Goal: Transaction & Acquisition: Book appointment/travel/reservation

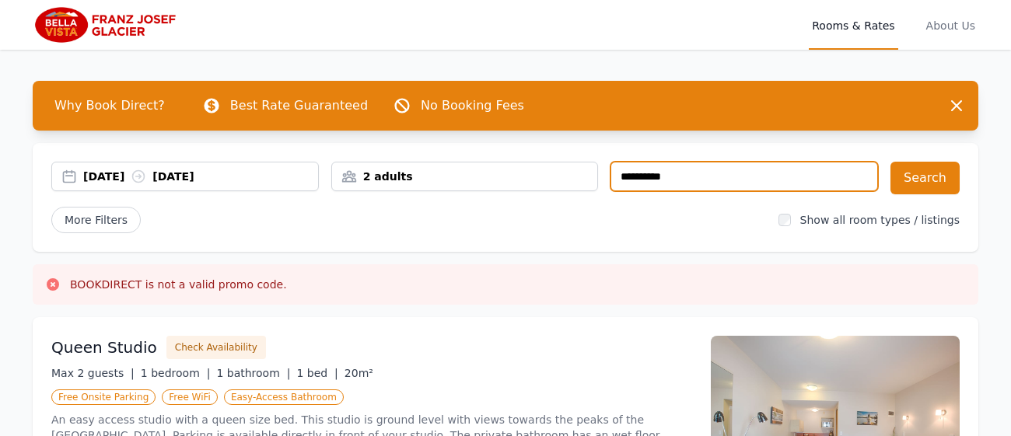
click at [719, 166] on input "**********" at bounding box center [745, 177] width 268 height 30
type input "*"
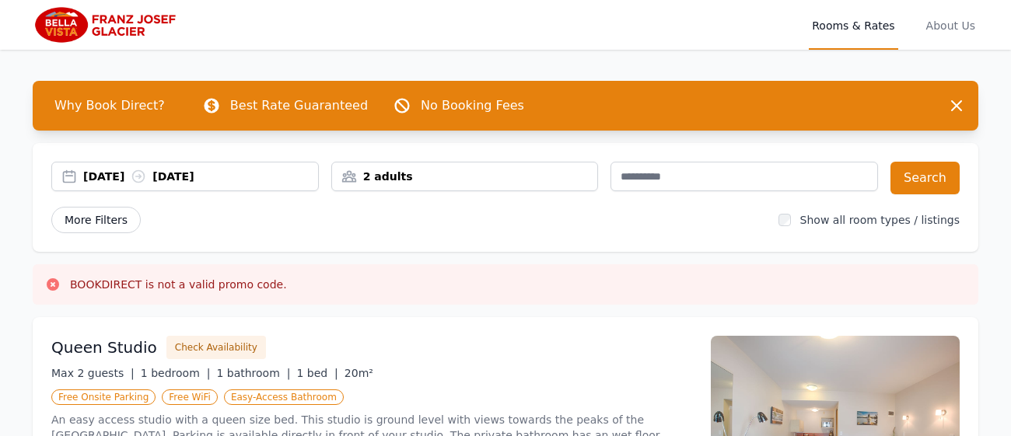
click at [96, 225] on span "More Filters" at bounding box center [95, 220] width 89 height 26
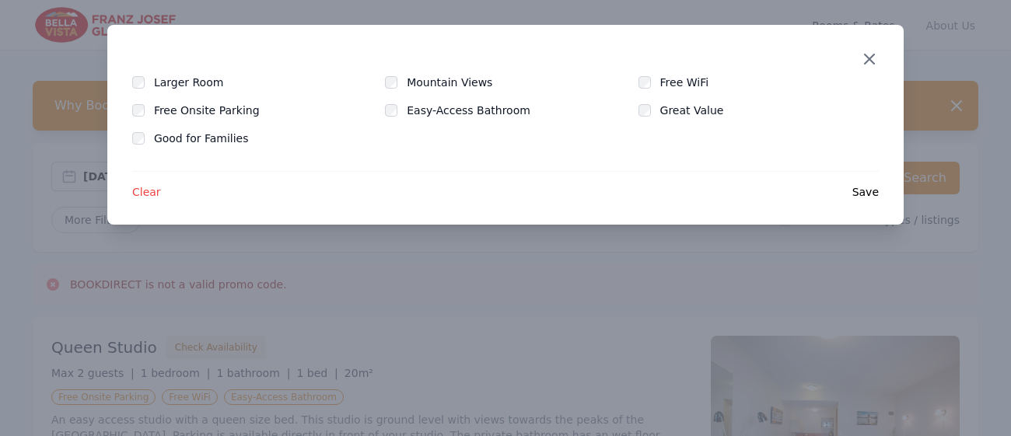
click at [876, 58] on icon "button" at bounding box center [869, 59] width 19 height 19
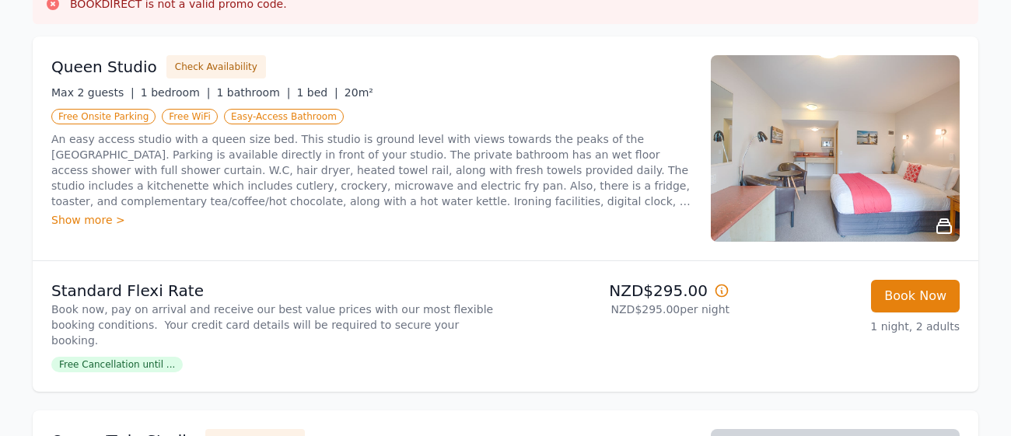
scroll to position [279, 0]
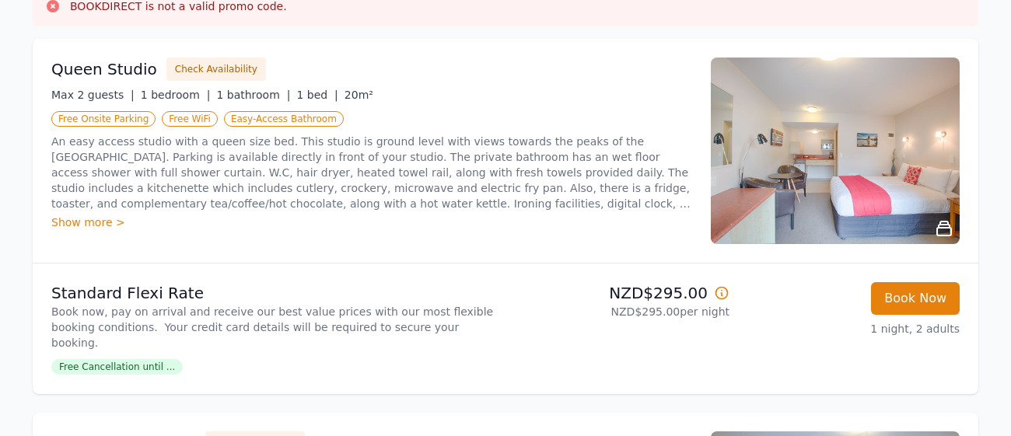
click at [86, 219] on div "Show more >" at bounding box center [371, 223] width 641 height 16
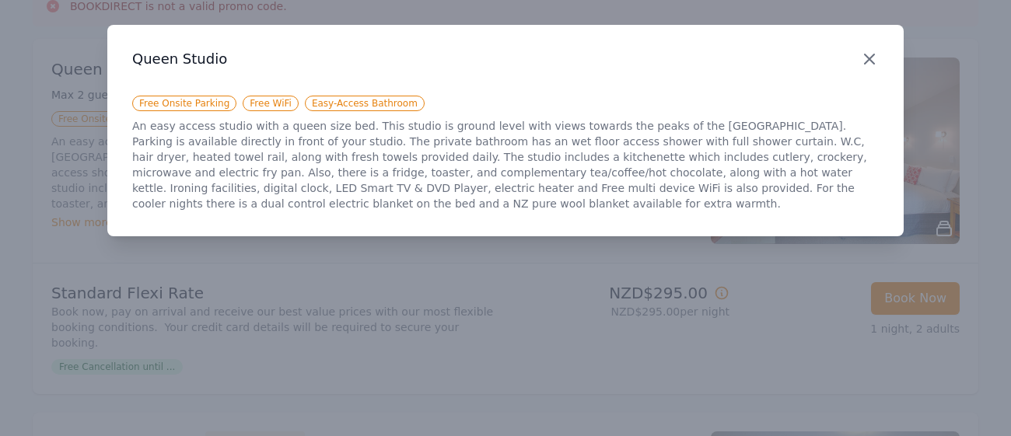
click at [867, 65] on icon "button" at bounding box center [869, 59] width 19 height 19
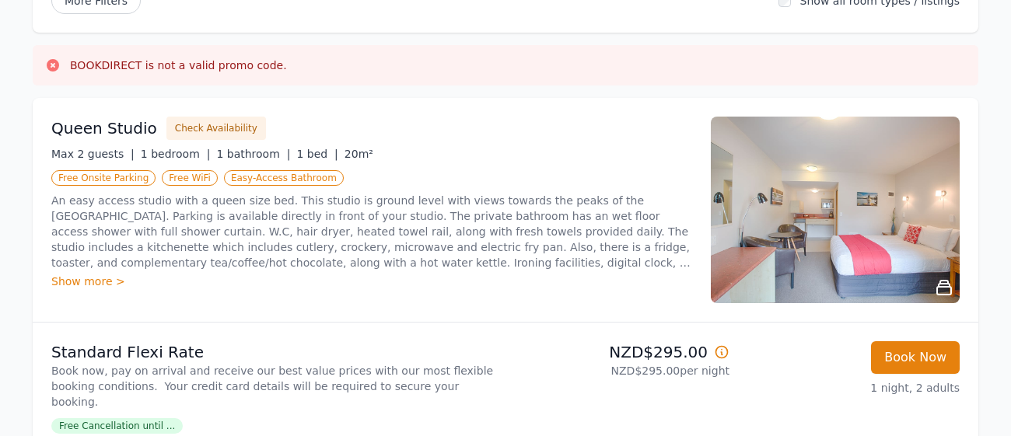
scroll to position [247, 0]
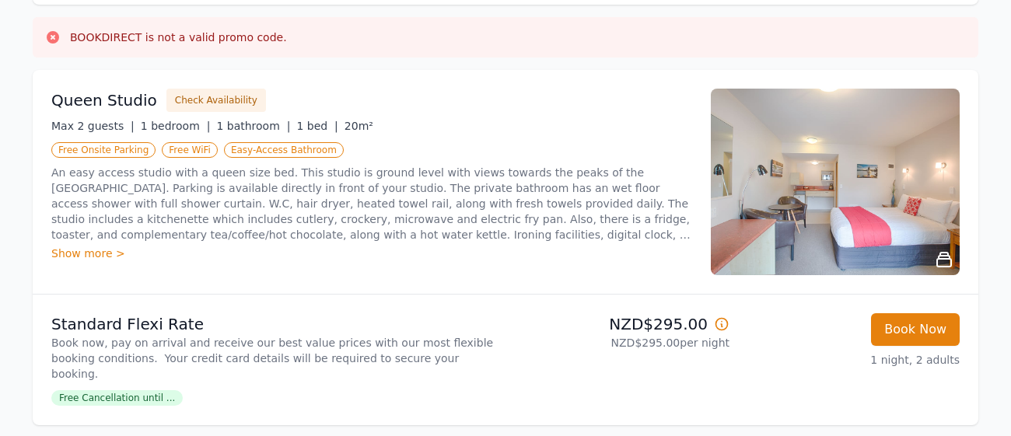
click at [785, 184] on img at bounding box center [835, 182] width 249 height 187
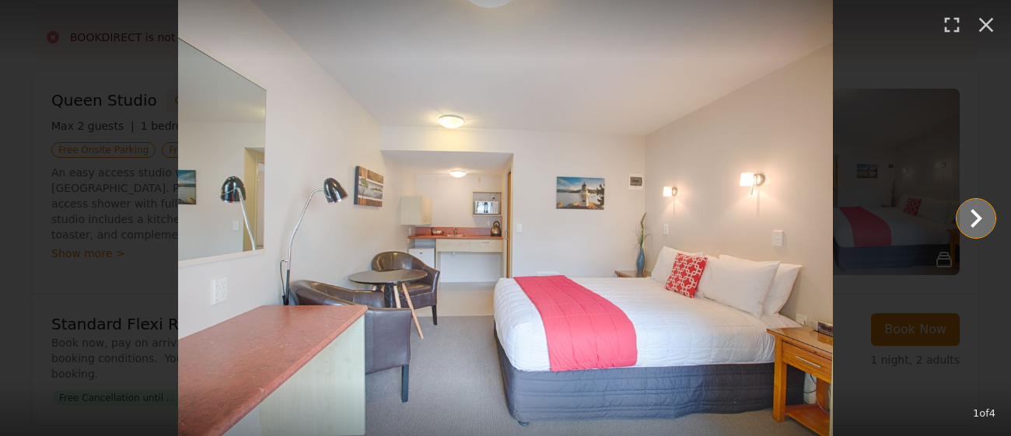
click at [969, 219] on icon "Show slide 2 of 4" at bounding box center [976, 218] width 37 height 37
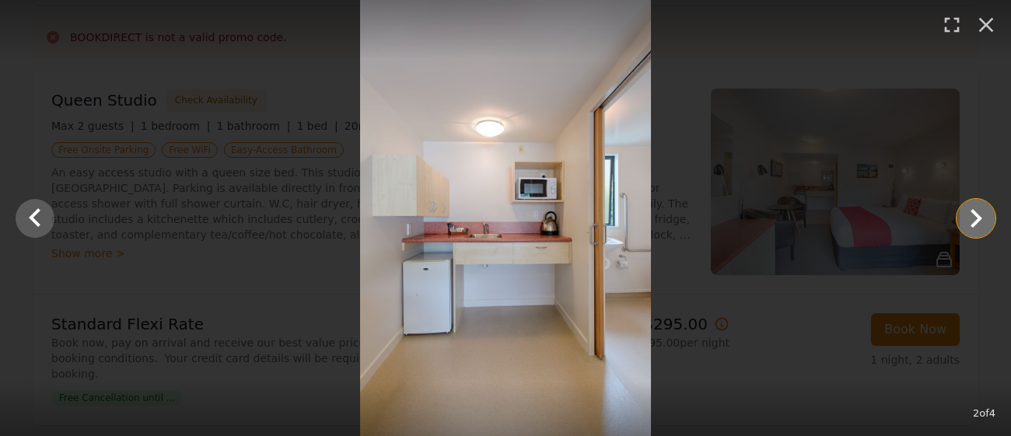
click at [969, 219] on icon "Show slide 3 of 4" at bounding box center [976, 218] width 37 height 37
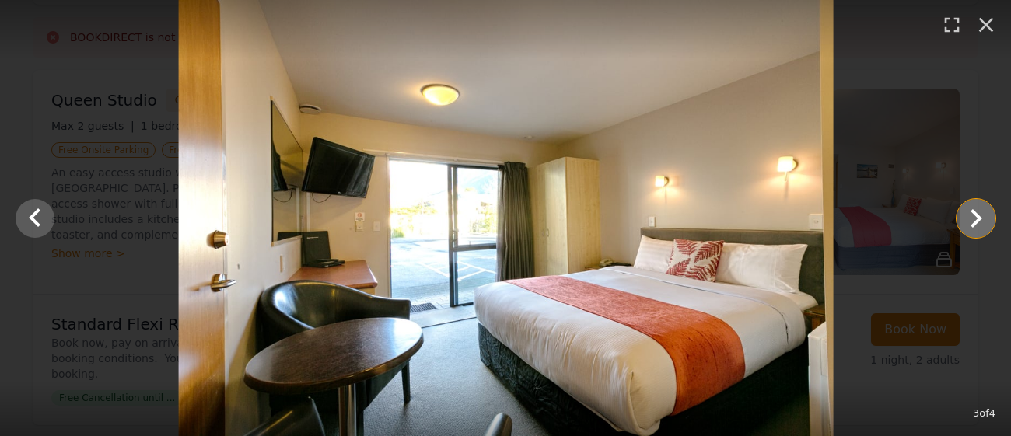
click at [969, 219] on icon "Show slide 4 of 4" at bounding box center [976, 218] width 37 height 37
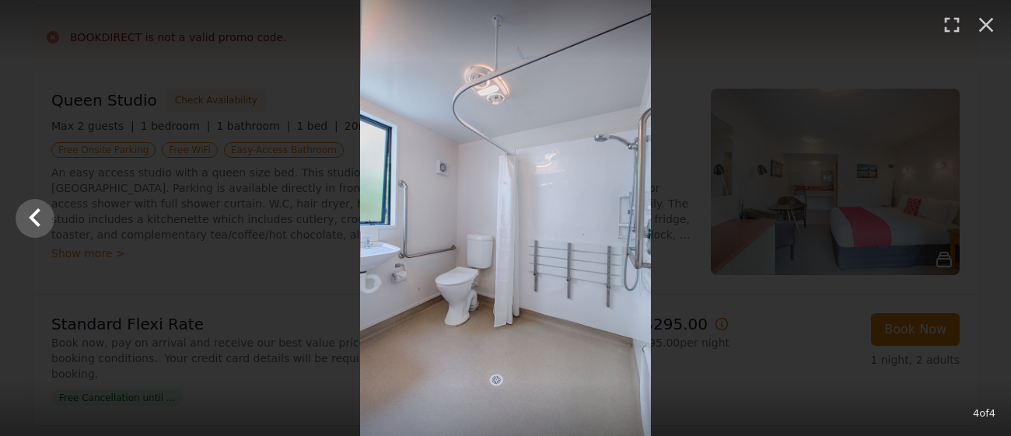
click at [969, 219] on div at bounding box center [505, 218] width 1011 height 436
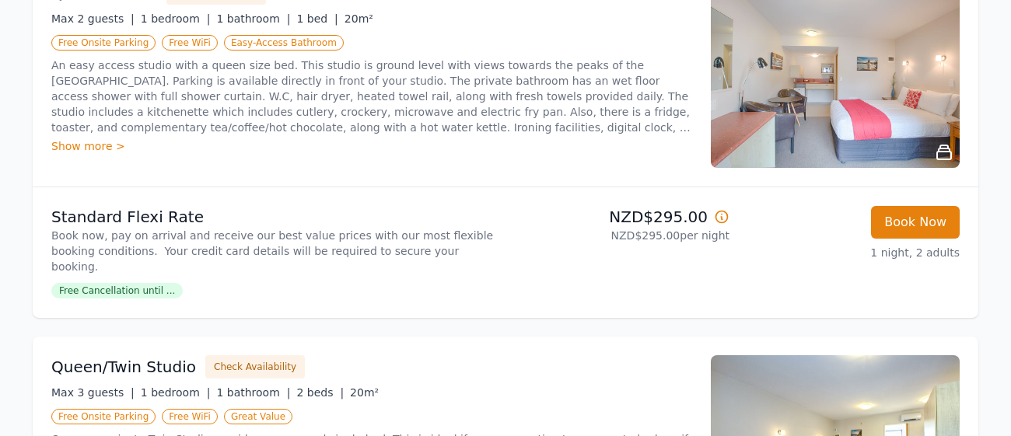
scroll to position [362, 0]
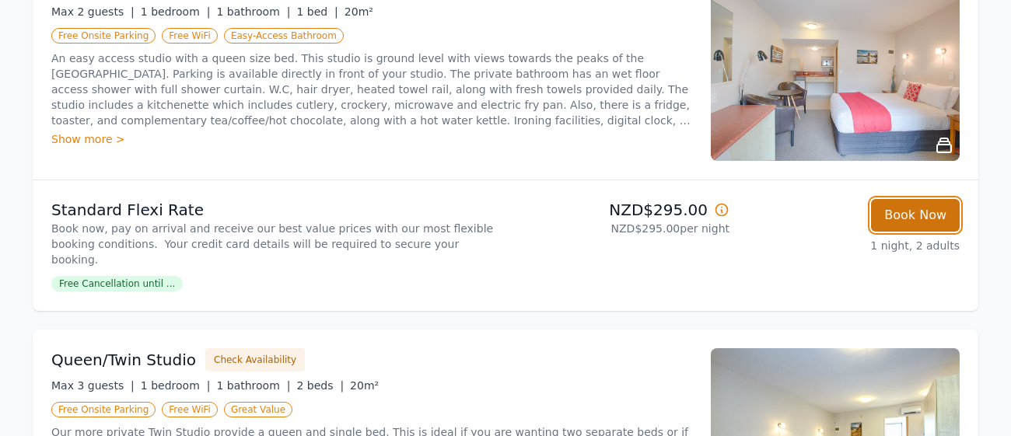
click at [909, 221] on button "Book Now" at bounding box center [915, 215] width 89 height 33
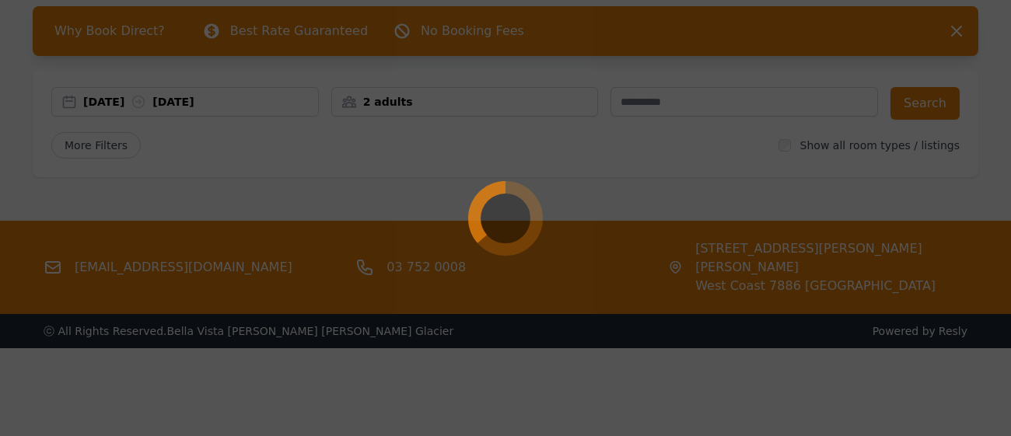
select select "**"
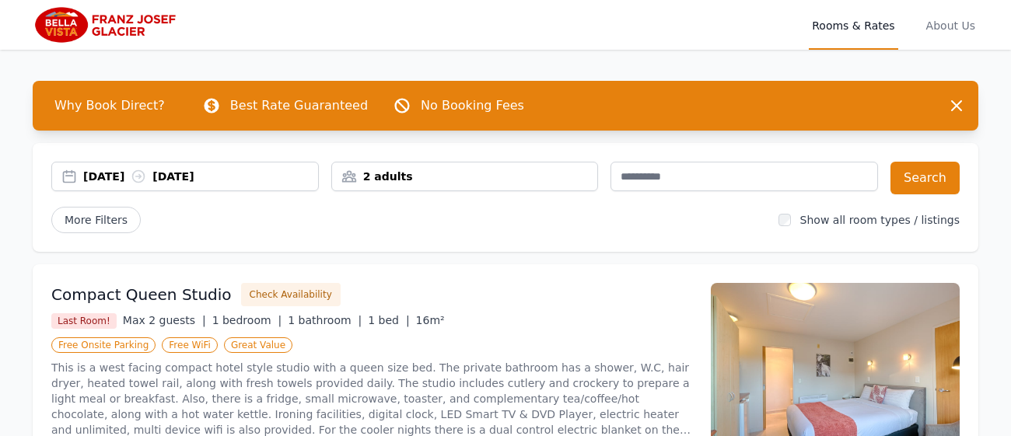
click at [355, 178] on div "2 adults" at bounding box center [465, 177] width 266 height 16
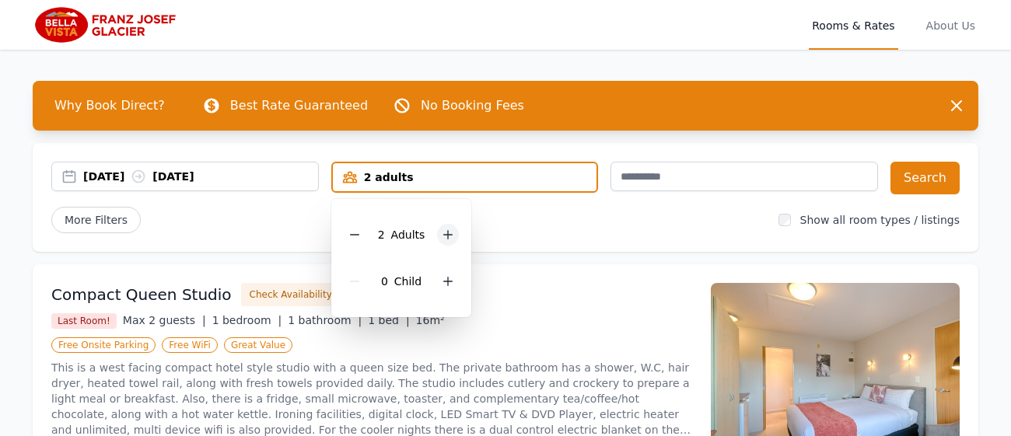
click at [437, 240] on div at bounding box center [448, 235] width 22 height 22
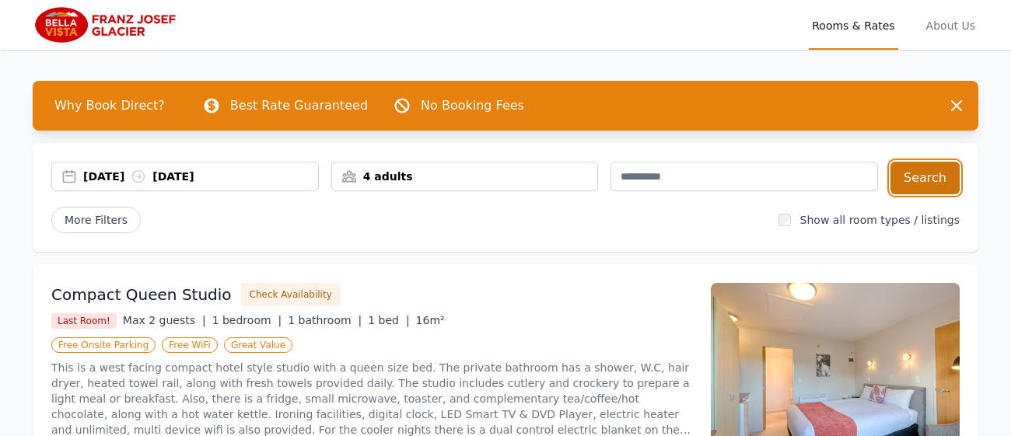
click at [925, 184] on button "Search" at bounding box center [925, 178] width 69 height 33
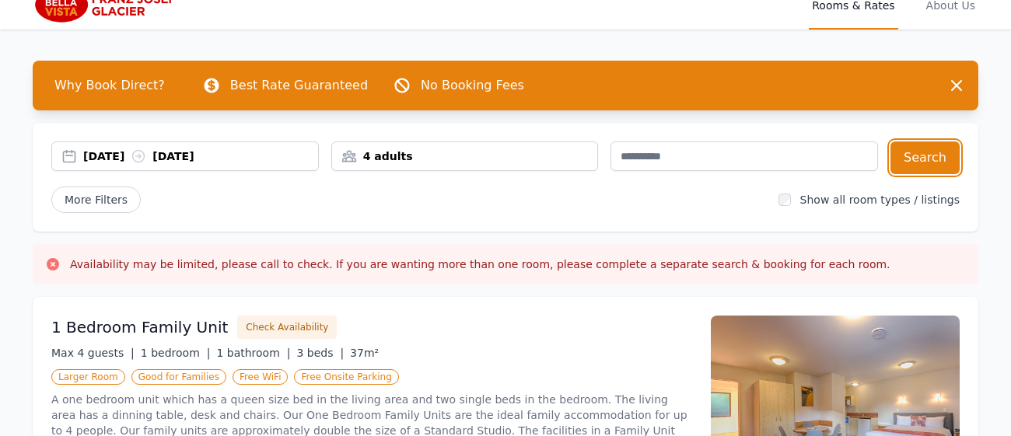
scroll to position [24, 0]
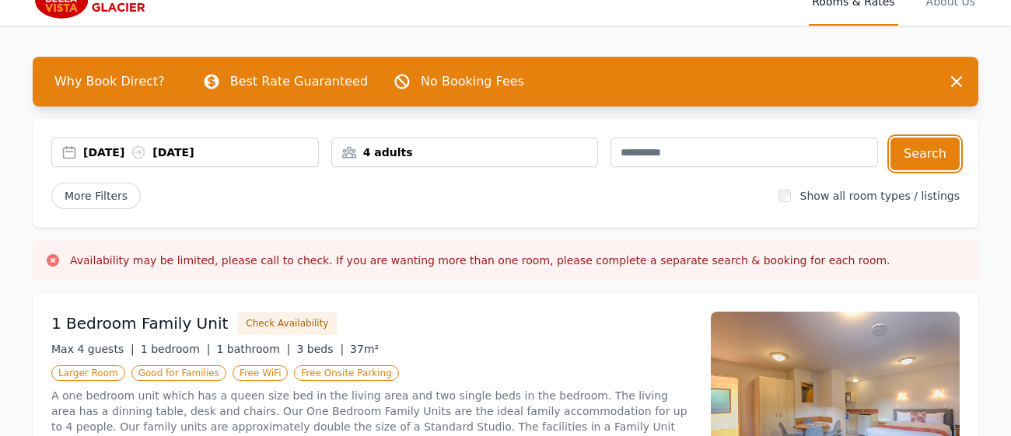
click at [403, 146] on div "4 adults" at bounding box center [465, 153] width 266 height 16
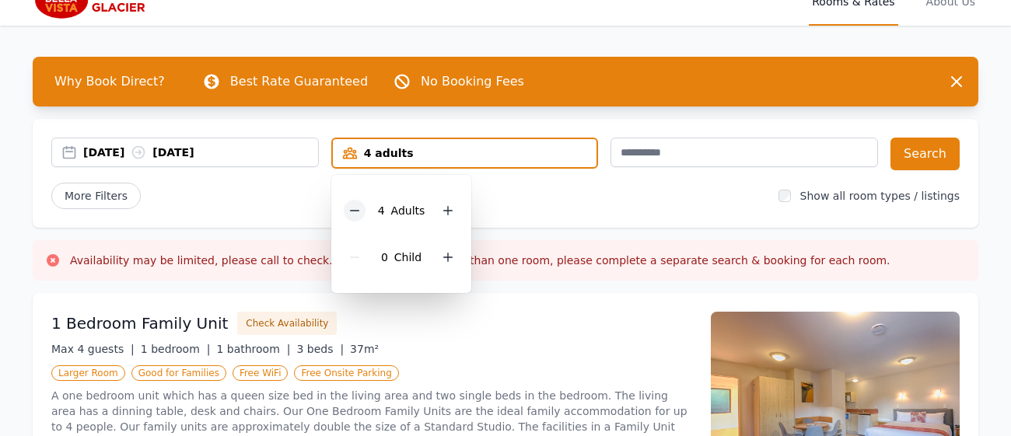
click at [355, 212] on icon at bounding box center [355, 211] width 12 height 12
click at [916, 160] on button "Search" at bounding box center [925, 154] width 69 height 33
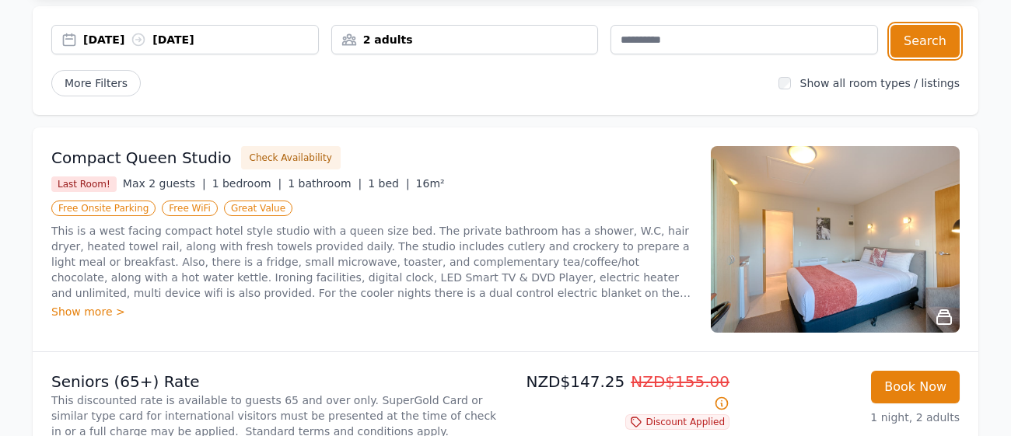
scroll to position [127, 0]
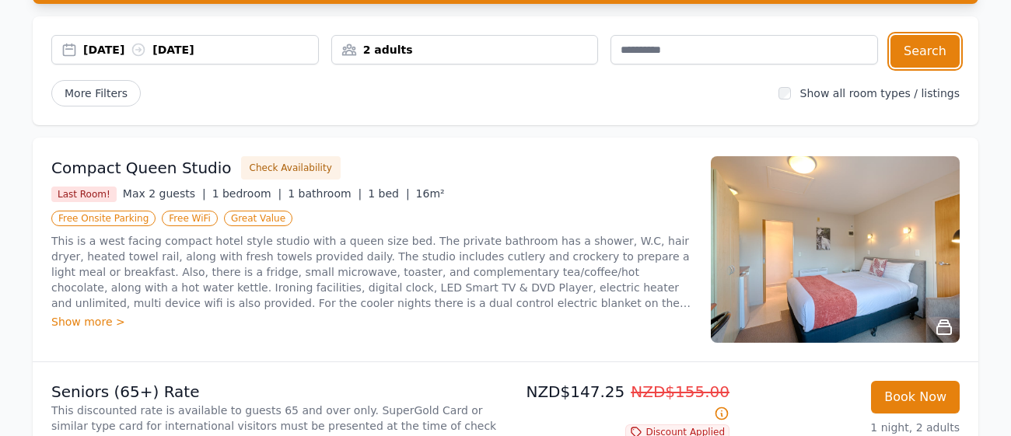
click at [112, 44] on div "29 Sep 2025 30 Sep 2025" at bounding box center [200, 50] width 235 height 16
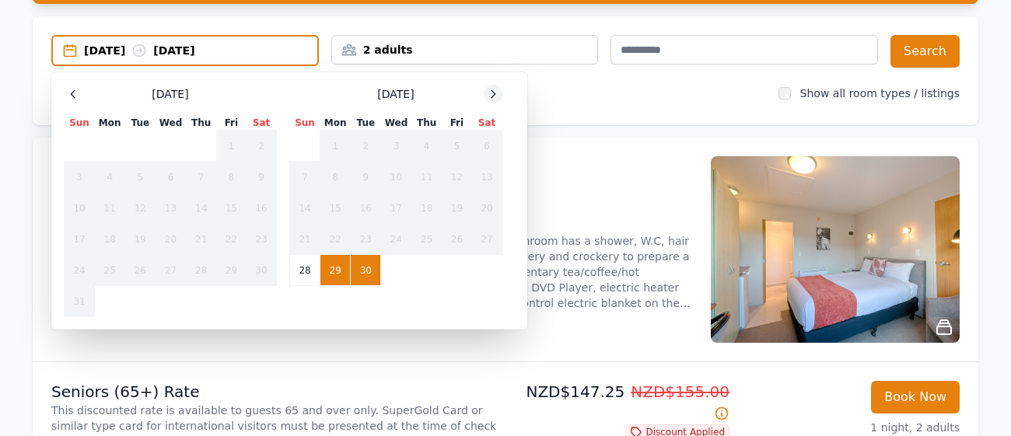
click at [493, 94] on icon at bounding box center [494, 93] width 4 height 7
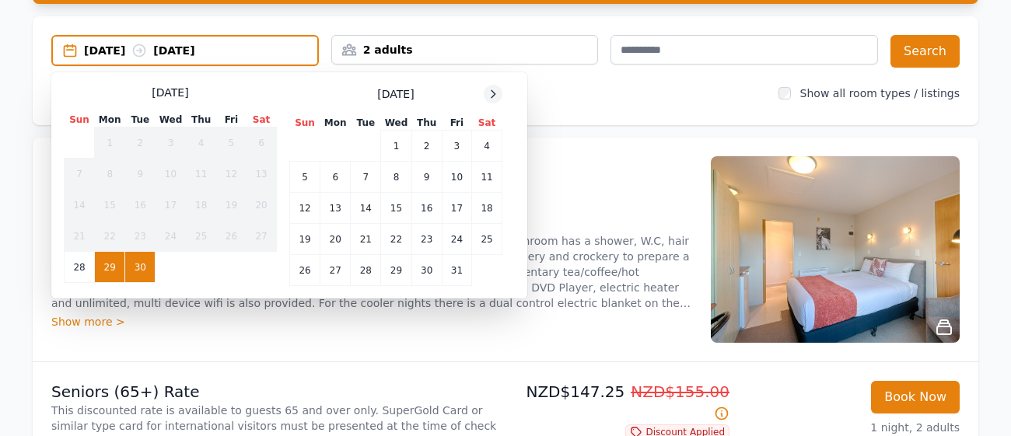
click at [493, 94] on icon at bounding box center [494, 93] width 4 height 7
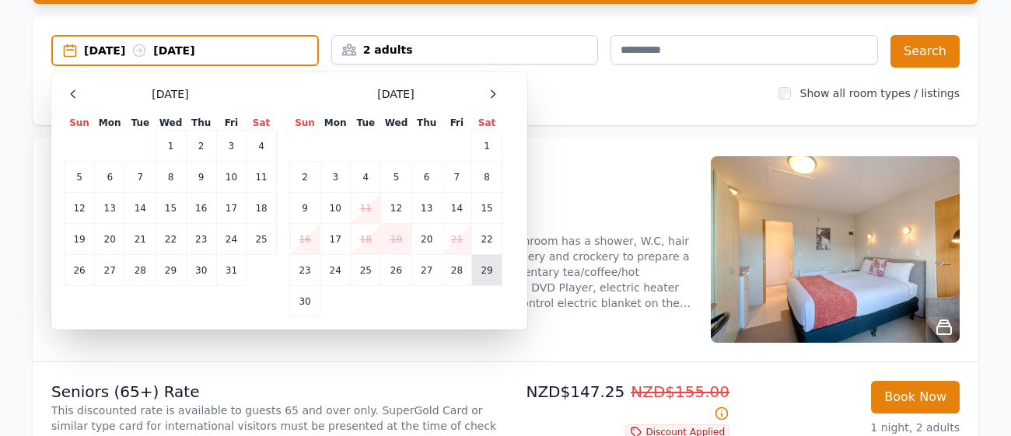
click at [490, 270] on td "29" at bounding box center [487, 270] width 30 height 31
click at [309, 300] on td "30" at bounding box center [305, 301] width 30 height 31
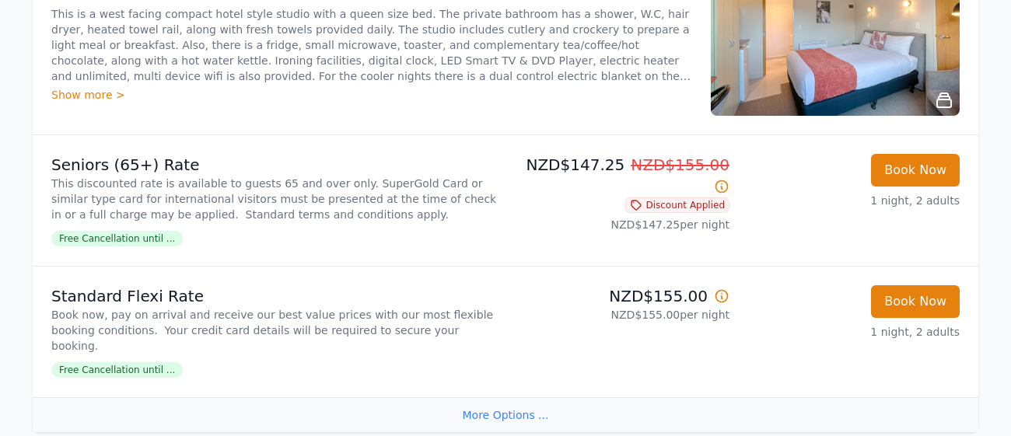
scroll to position [367, 0]
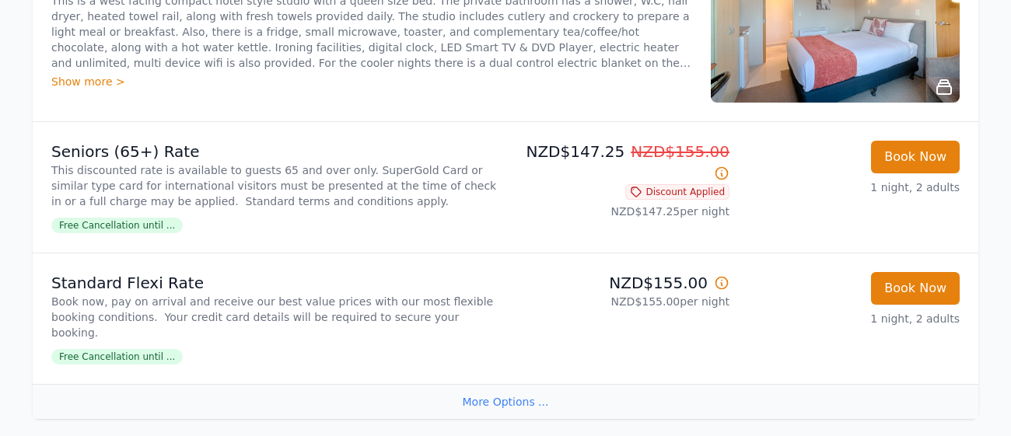
click at [490, 387] on div "More Options ..." at bounding box center [506, 401] width 946 height 35
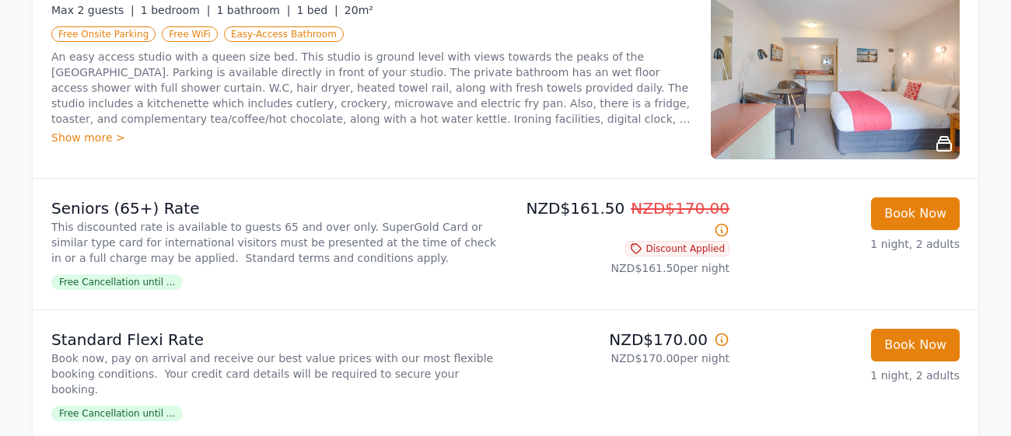
scroll to position [825, 0]
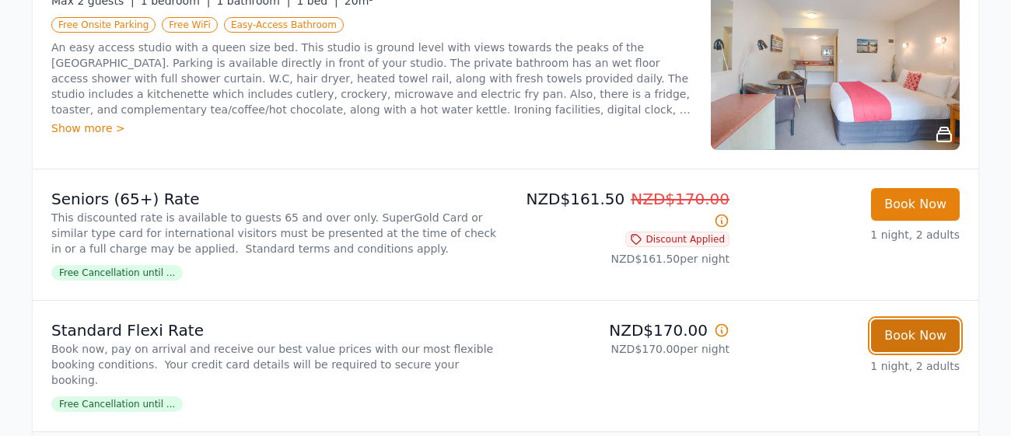
click at [927, 320] on button "Book Now" at bounding box center [915, 336] width 89 height 33
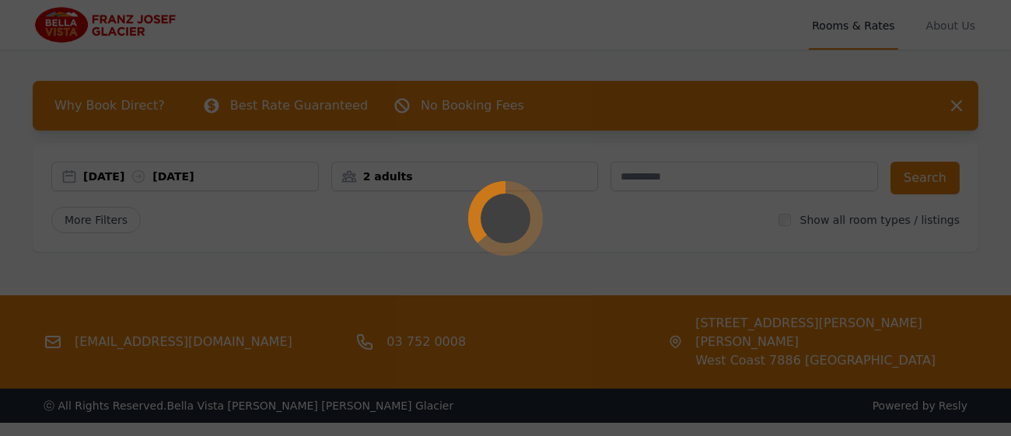
select select "**"
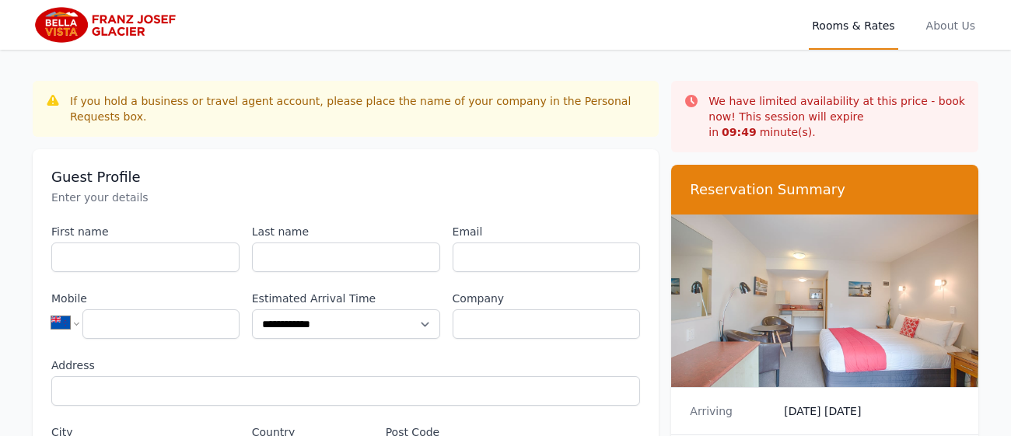
scroll to position [75, 0]
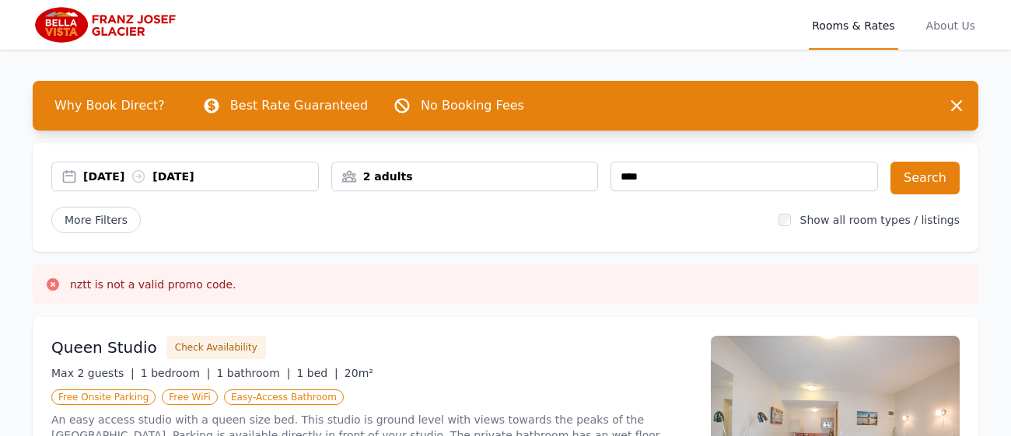
click at [53, 285] on icon at bounding box center [53, 285] width 16 height 16
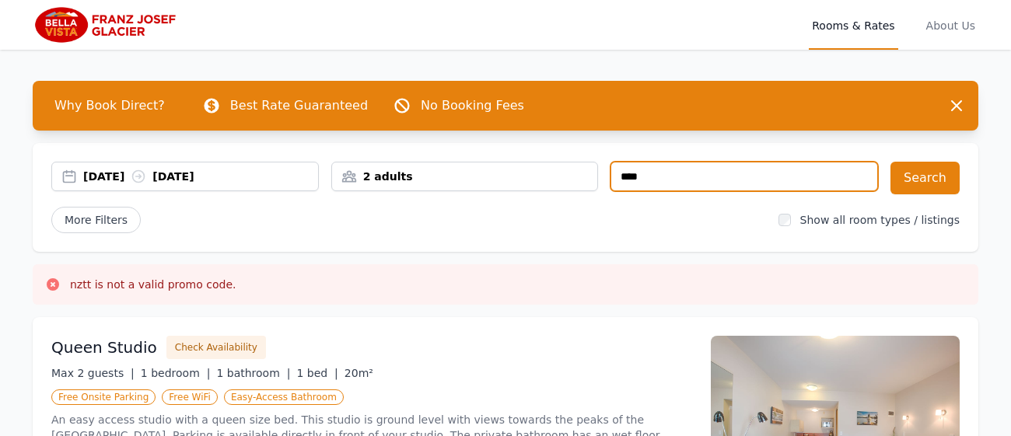
click at [703, 182] on input "****" at bounding box center [745, 177] width 268 height 30
type input "*"
